Goal: Navigation & Orientation: Find specific page/section

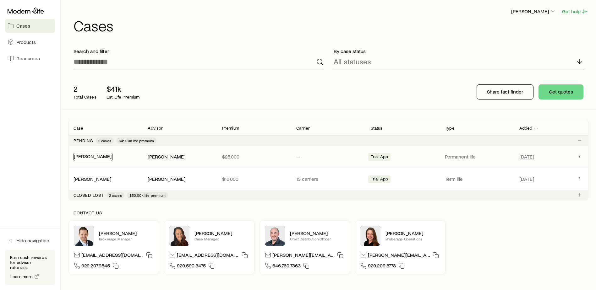
click at [99, 155] on link "[PERSON_NAME]" at bounding box center [93, 156] width 38 height 6
click at [107, 179] on link "[PERSON_NAME]" at bounding box center [93, 179] width 38 height 6
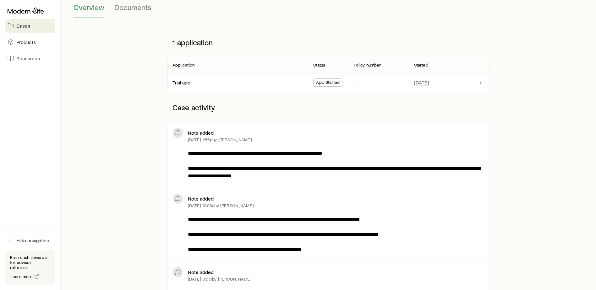
scroll to position [63, 0]
